Goal: Task Accomplishment & Management: Complete application form

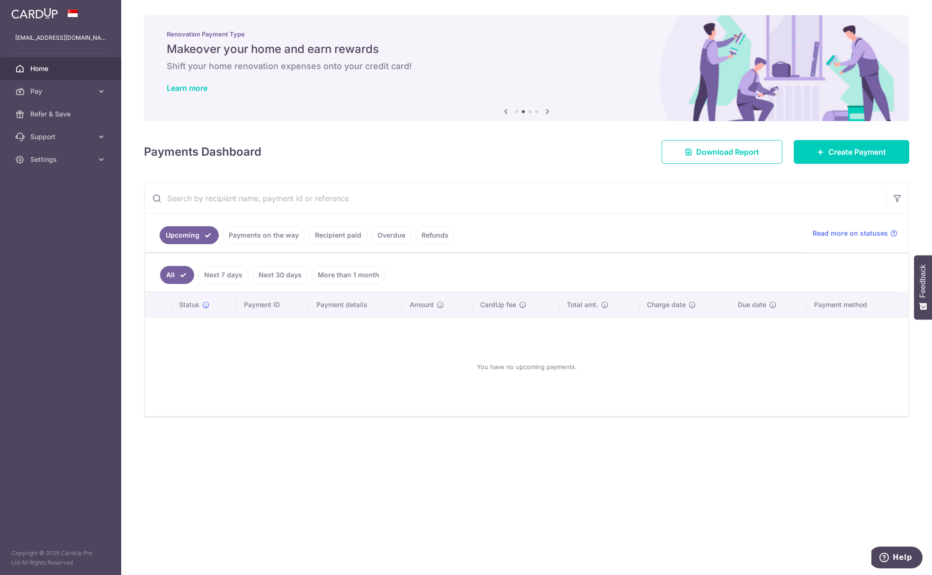
click at [272, 240] on link "Payments on the way" at bounding box center [264, 235] width 82 height 18
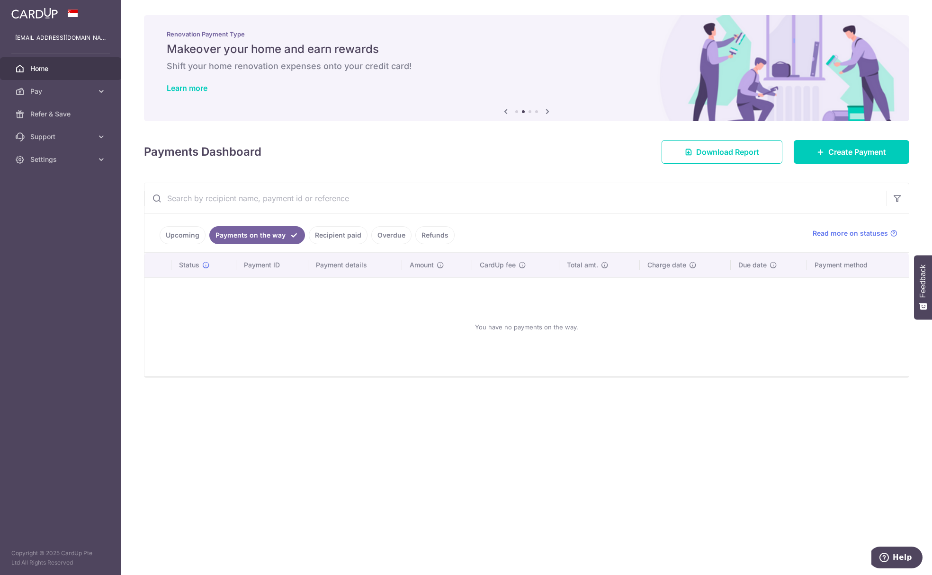
click at [333, 238] on link "Recipient paid" at bounding box center [338, 235] width 59 height 18
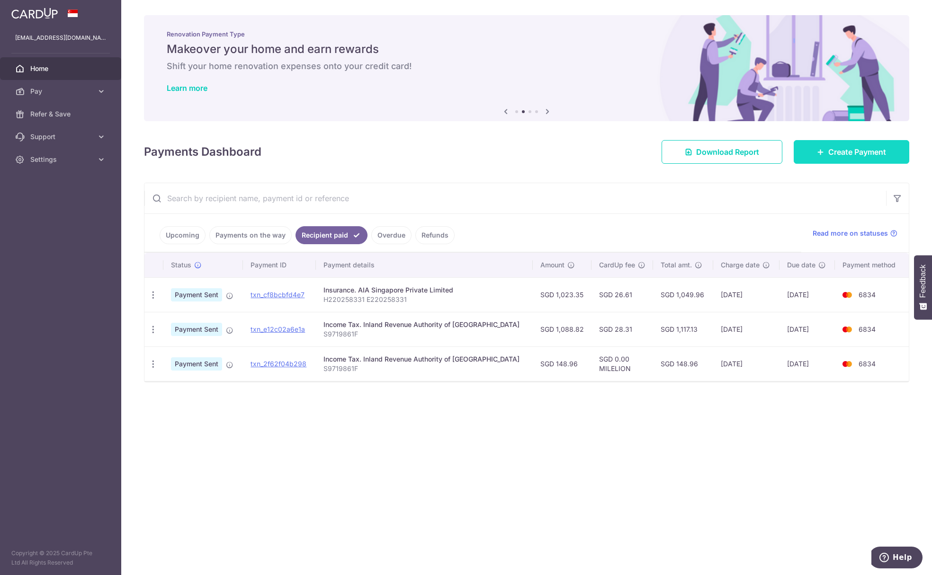
click at [830, 160] on link "Create Payment" at bounding box center [851, 152] width 116 height 24
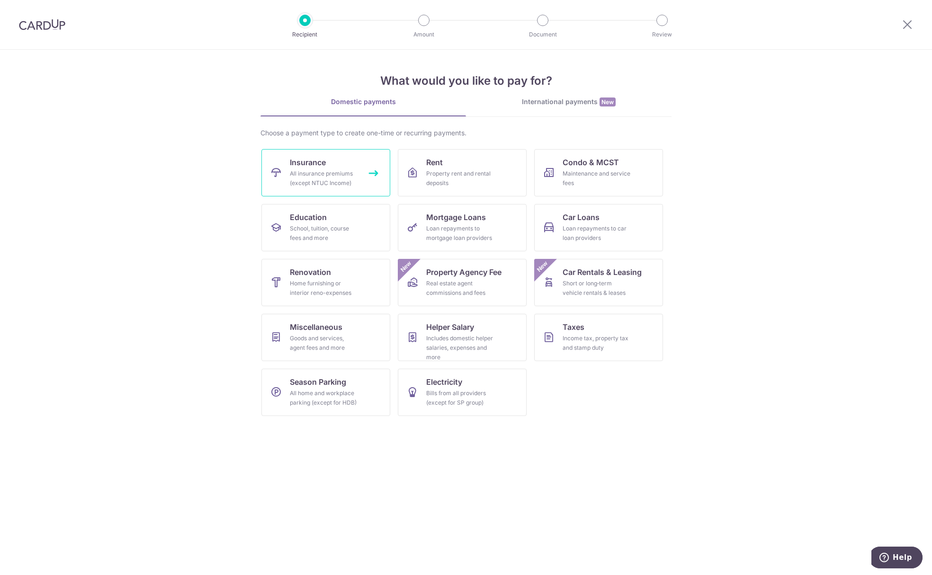
click at [348, 175] on div "All insurance premiums (except NTUC Income)" at bounding box center [324, 178] width 68 height 19
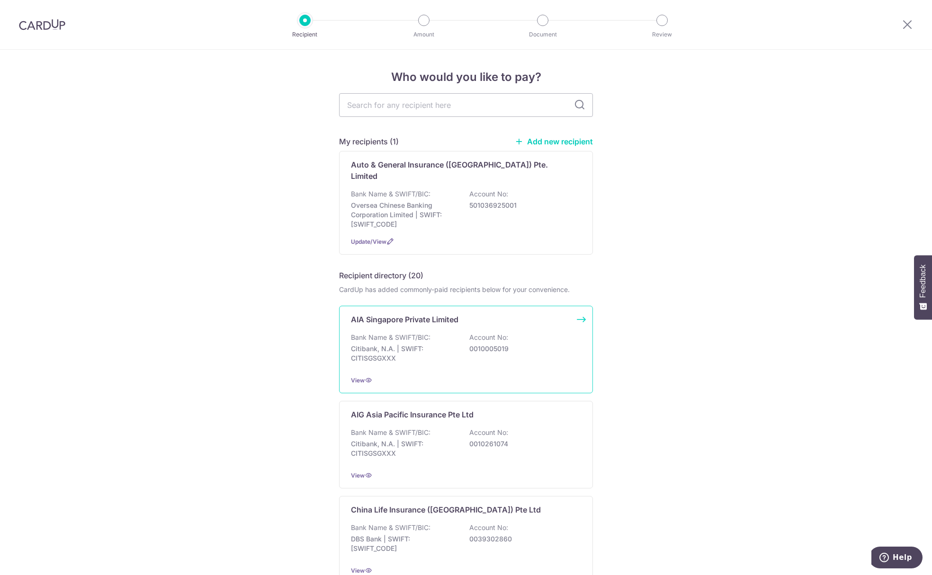
click at [424, 321] on div "AIA Singapore Private Limited Bank Name & SWIFT/BIC: Citibank, N.A. | SWIFT: CI…" at bounding box center [466, 350] width 254 height 88
click at [365, 376] on icon at bounding box center [369, 380] width 8 height 8
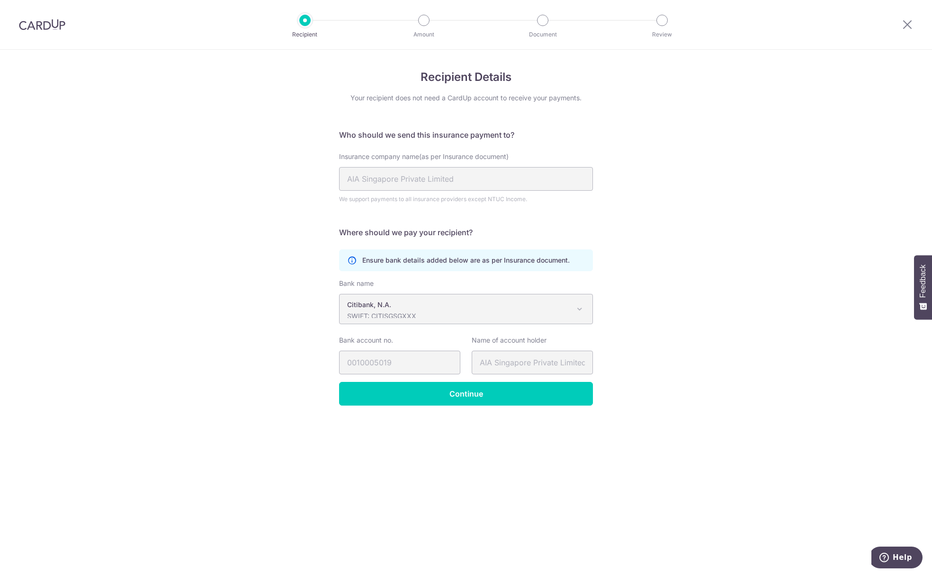
click at [439, 322] on span "Citibank, [PERSON_NAME]: CITISGSGXXX" at bounding box center [465, 308] width 253 height 29
click at [441, 313] on p "SWIFT: CITISGSGXXX" at bounding box center [458, 316] width 223 height 9
click at [578, 312] on span at bounding box center [579, 308] width 11 height 11
drag, startPoint x: 578, startPoint y: 312, endPoint x: 582, endPoint y: 309, distance: 5.3
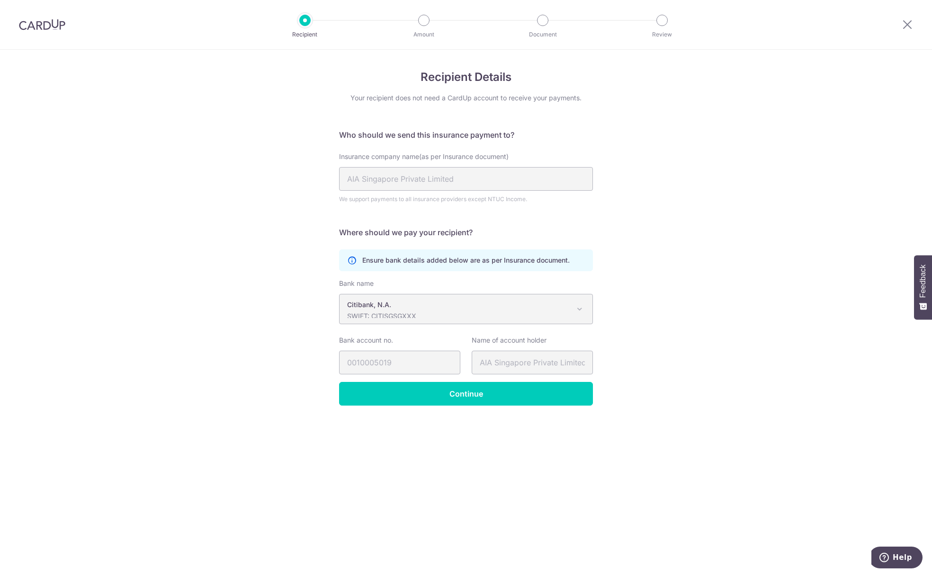
click at [581, 310] on span at bounding box center [579, 308] width 11 height 11
click at [160, 132] on div "Recipient Details Your recipient does not need a CardUp account to receive your…" at bounding box center [466, 313] width 932 height 526
